Goal: Book appointment/travel/reservation

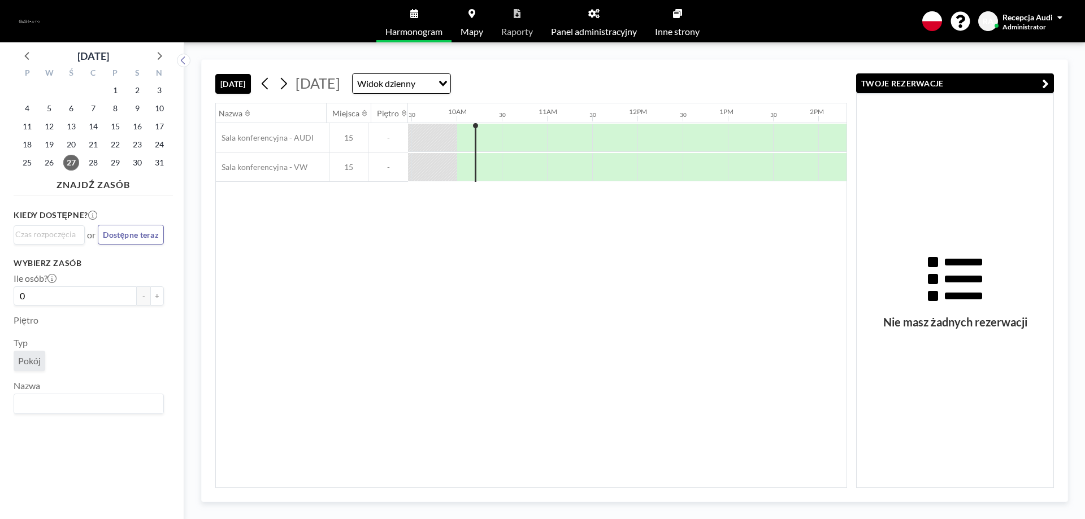
scroll to position [0, 859]
click at [99, 157] on div "28" at bounding box center [94, 163] width 22 height 18
click at [96, 159] on span "28" at bounding box center [93, 163] width 16 height 16
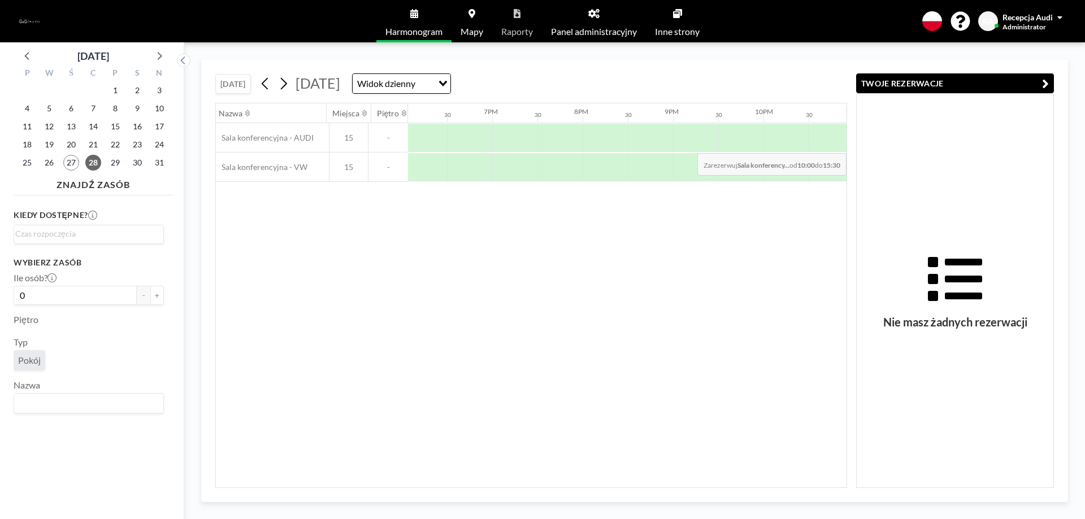
scroll to position [0, 1641]
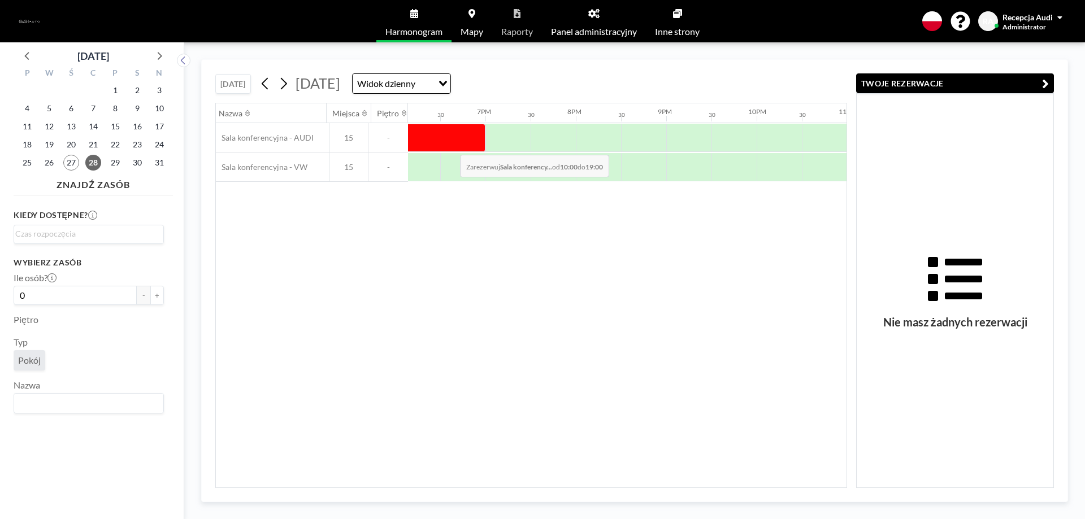
drag, startPoint x: 641, startPoint y: 149, endPoint x: 451, endPoint y: 146, distance: 189.9
click at [451, 146] on div at bounding box center [79, 138] width 814 height 28
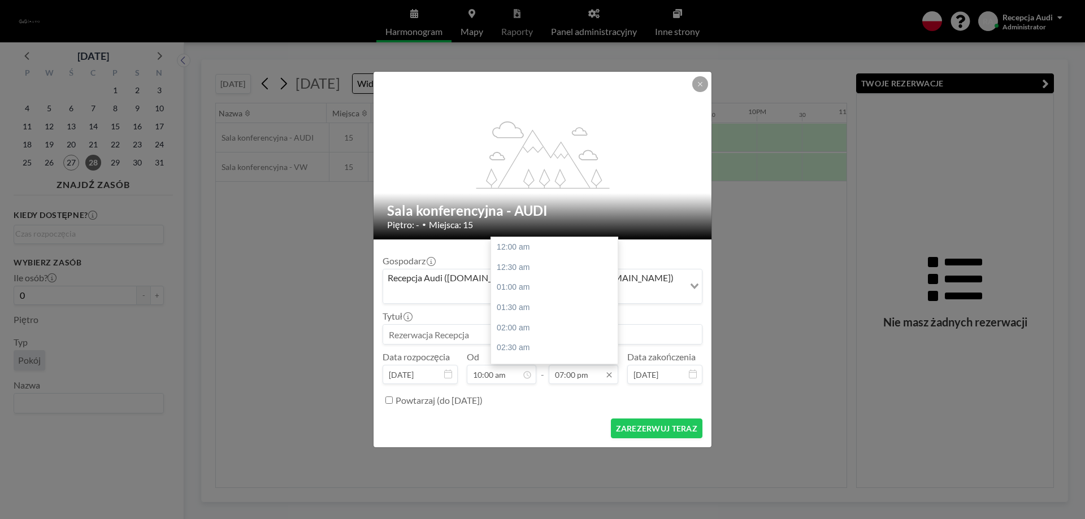
scroll to position [765, 0]
click at [582, 370] on input "07:00 pm" at bounding box center [584, 374] width 70 height 19
click at [537, 244] on div "02:00 pm" at bounding box center [557, 254] width 132 height 20
type input "02:00 pm"
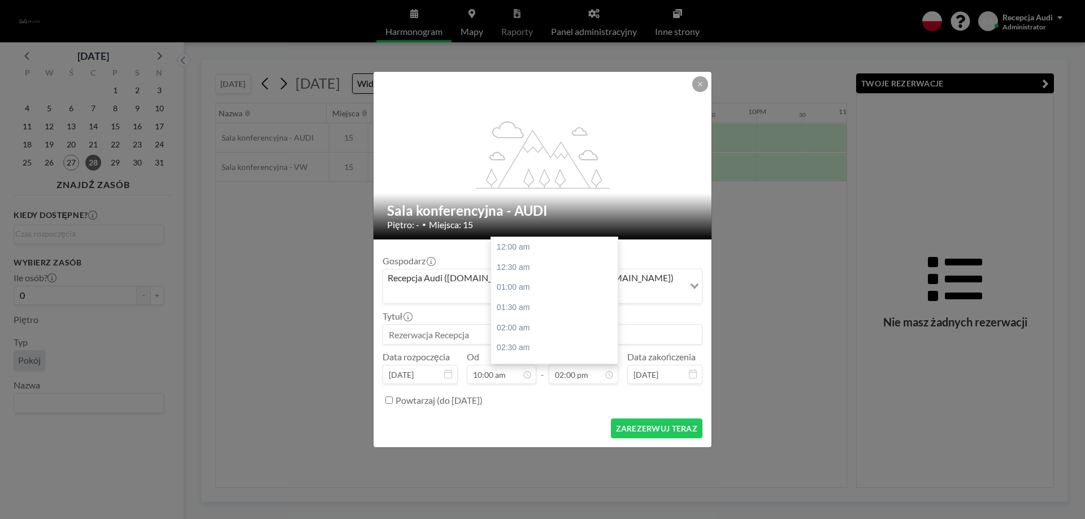
scroll to position [563, 0]
click at [437, 335] on input at bounding box center [542, 334] width 319 height 19
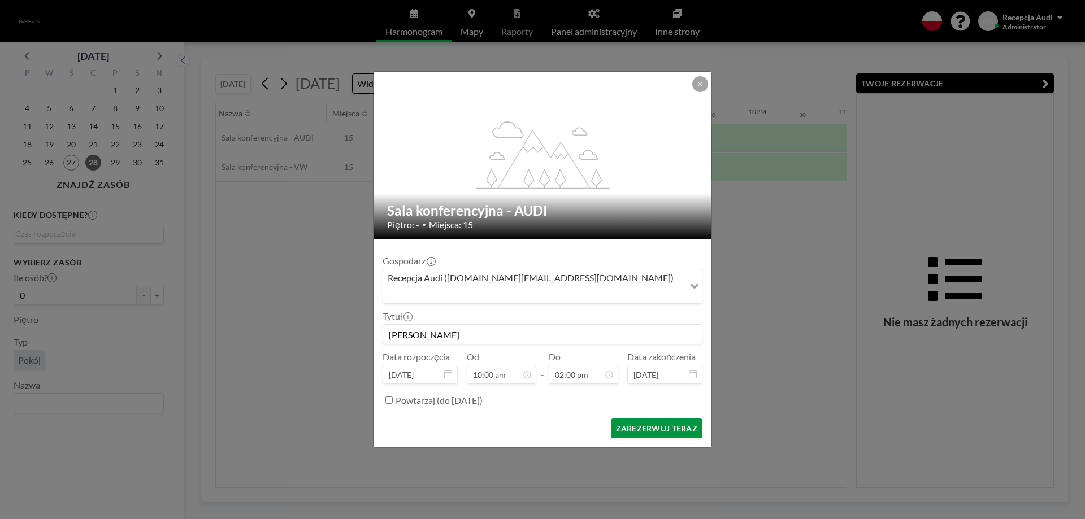
type input "[PERSON_NAME]"
click at [672, 422] on button "ZAREZERWUJ TERAZ" at bounding box center [657, 429] width 92 height 20
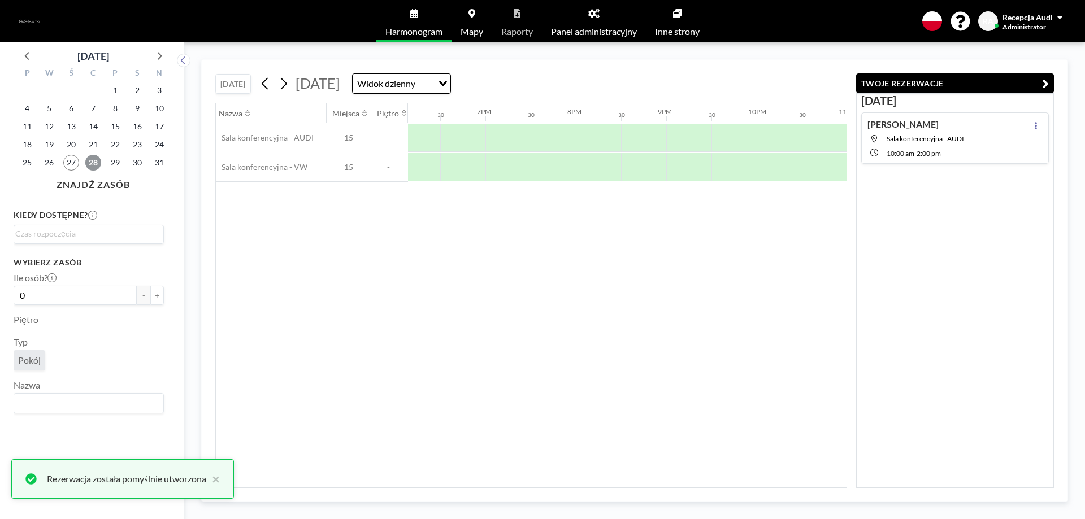
click at [96, 162] on span "28" at bounding box center [93, 163] width 16 height 16
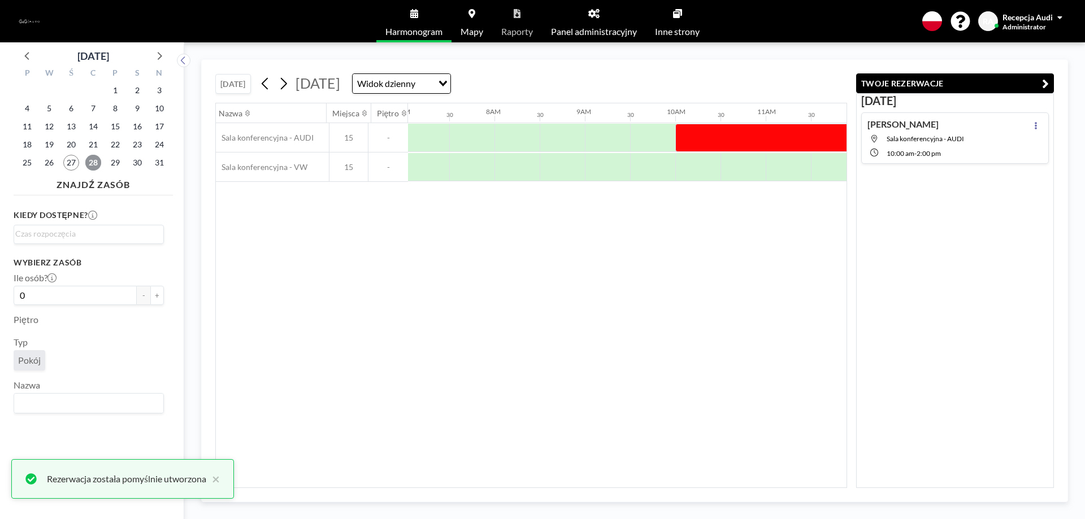
scroll to position [0, 678]
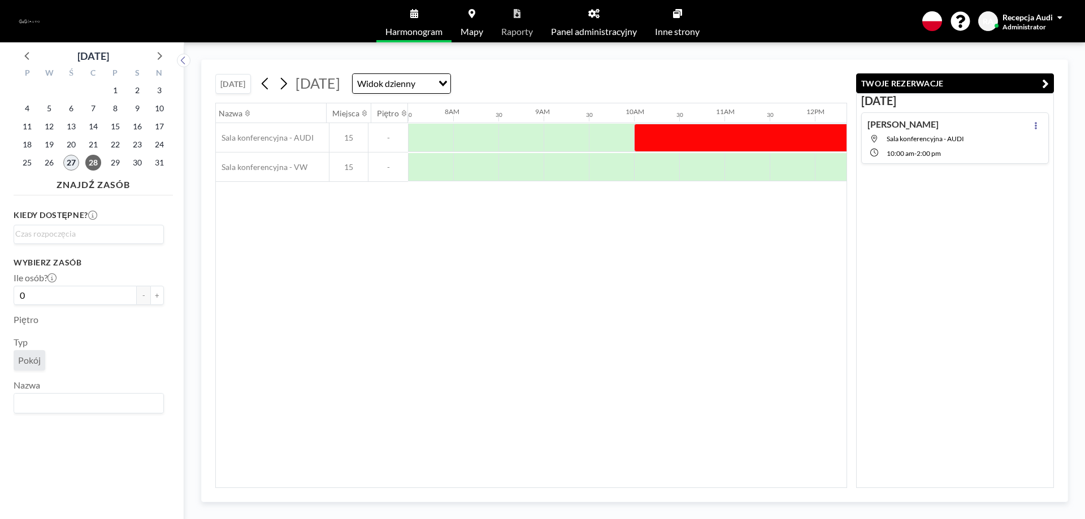
click at [66, 162] on span "27" at bounding box center [71, 163] width 16 height 16
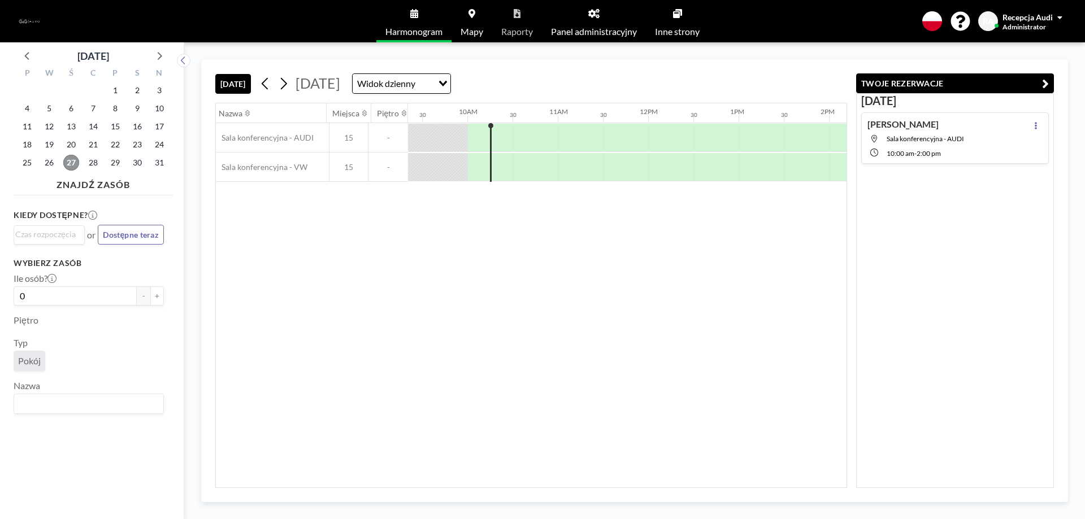
scroll to position [0, 859]
click at [1064, 12] on div "RA Recepcja Audi Administrator" at bounding box center [1022, 21] width 89 height 20
click at [1062, 17] on div "RA Recepcja Audi Administrator" at bounding box center [1022, 21] width 89 height 20
click at [1055, 14] on div "Recepcja Audi" at bounding box center [1033, 16] width 60 height 11
click at [1036, 75] on span "Wyloguj się" at bounding box center [1028, 76] width 41 height 11
